Goal: Task Accomplishment & Management: Complete application form

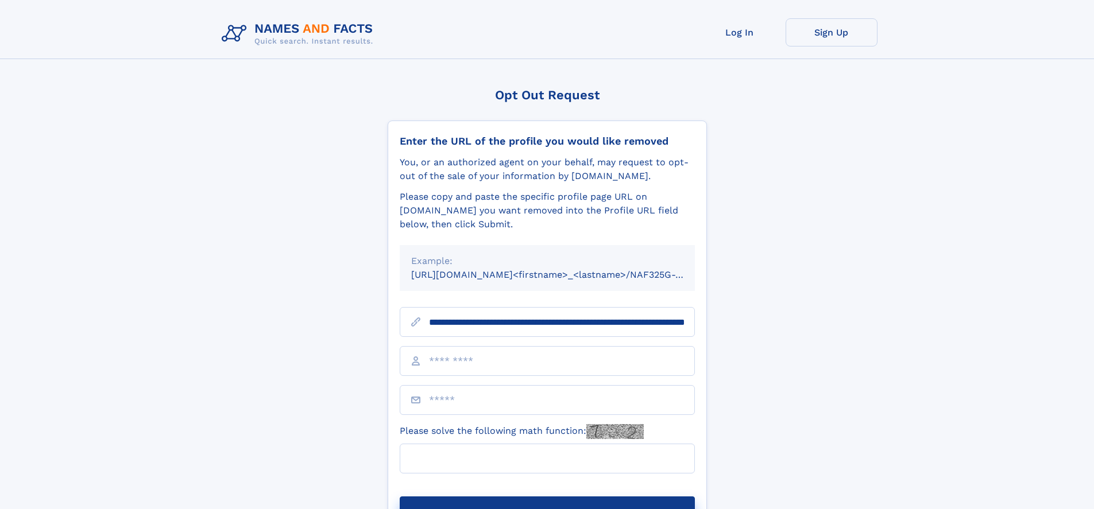
scroll to position [0, 114]
type input "**********"
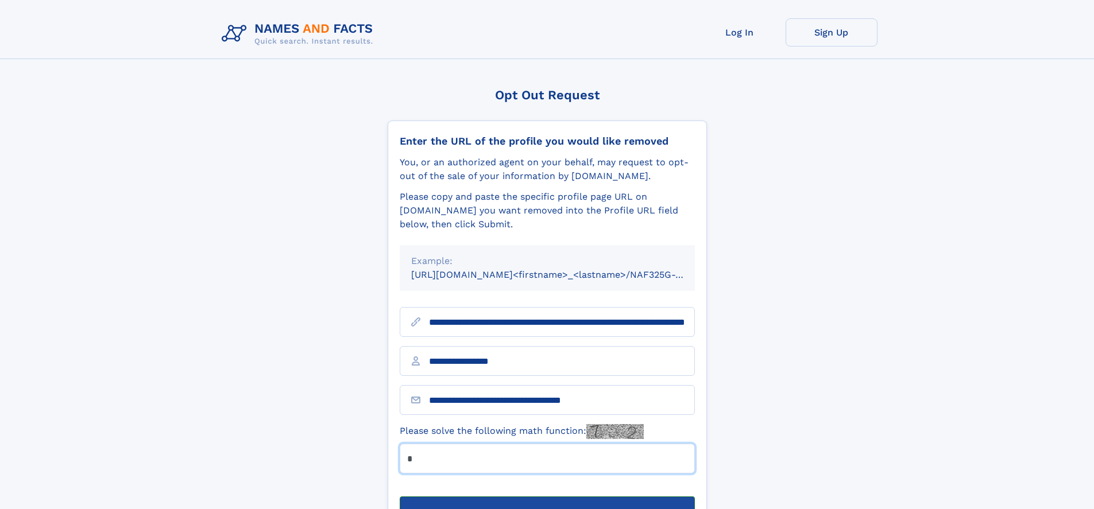
type input "*"
click at [547, 497] on button "Submit Opt Out Request" at bounding box center [547, 515] width 295 height 37
